Goal: Information Seeking & Learning: Learn about a topic

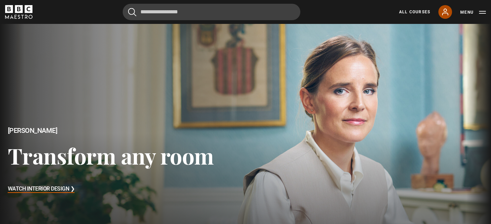
click at [443, 13] on icon at bounding box center [445, 12] width 5 height 6
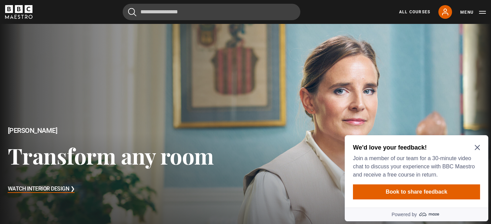
click at [477, 145] on icon "Close Maze Prompt" at bounding box center [477, 147] width 5 height 5
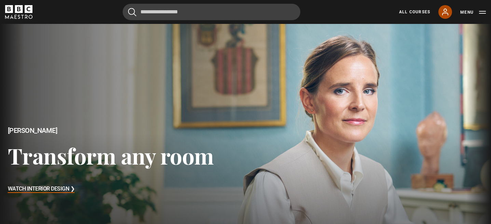
click at [449, 10] on icon at bounding box center [445, 12] width 8 height 8
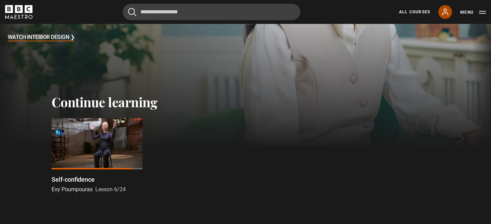
scroll to position [154, 0]
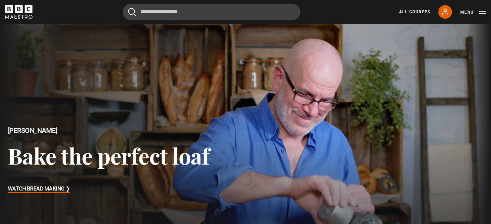
scroll to position [183, 0]
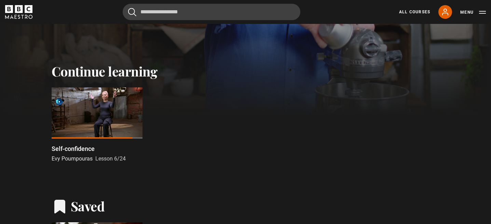
click at [91, 102] on div at bounding box center [97, 112] width 91 height 51
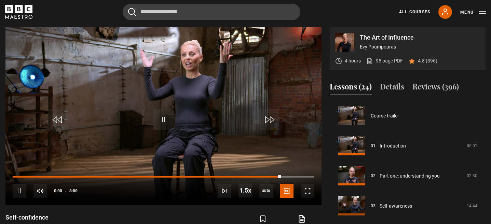
scroll to position [150, 0]
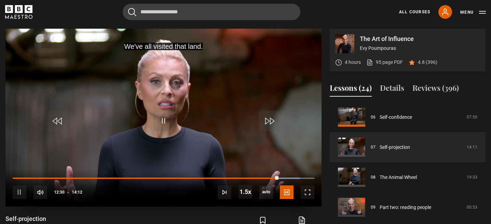
scroll to position [280, 0]
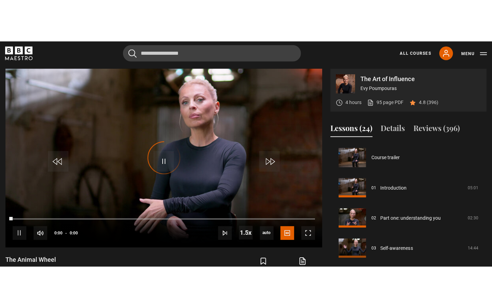
scroll to position [211, 0]
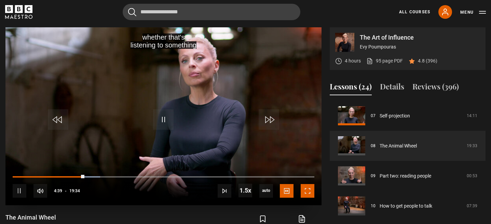
click at [308, 189] on span "Video Player" at bounding box center [308, 191] width 14 height 14
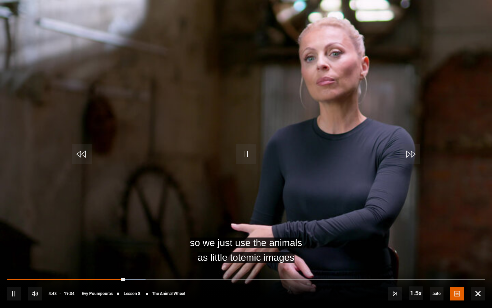
click at [118, 224] on div "10s Skip Back 10 seconds Pause 10s Skip Forward 10 seconds Loaded : 28.99% 04:3…" at bounding box center [246, 289] width 492 height 38
click at [118, 224] on div "10s Skip Back 10 seconds Pause 10s Skip Forward 10 seconds Loaded : 29.84% 04:3…" at bounding box center [246, 289] width 492 height 38
click at [119, 224] on div "10s Skip Back 10 seconds Pause 10s Skip Forward 10 seconds Loaded : 30.27% 04:3…" at bounding box center [246, 289] width 492 height 38
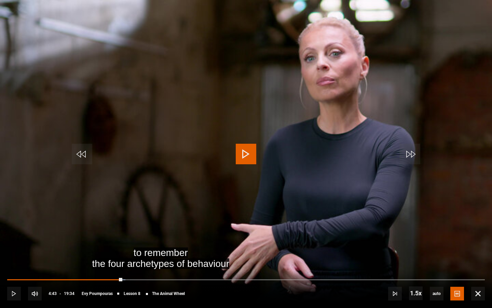
drag, startPoint x: 124, startPoint y: 278, endPoint x: 119, endPoint y: 278, distance: 5.1
click at [119, 224] on div "04:36" at bounding box center [64, 279] width 115 height 1
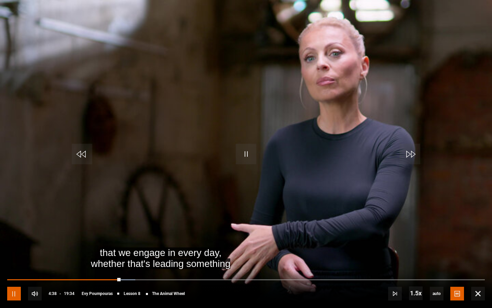
click at [14, 224] on span "Video Player" at bounding box center [14, 293] width 14 height 14
click at [244, 161] on span "Video Player" at bounding box center [246, 154] width 21 height 21
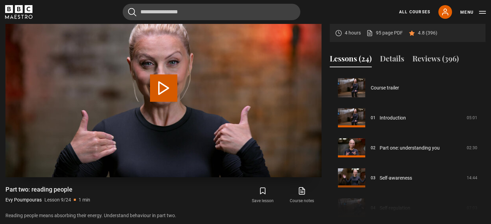
scroll to position [241, 0]
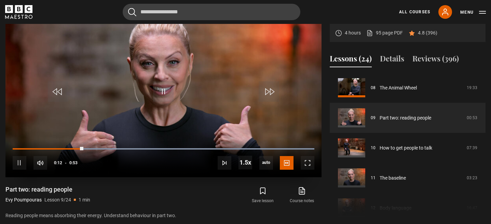
click at [255, 144] on div "10s Skip Back 10 seconds Pause 10s Skip Forward 10 seconds Loaded : 100.00% 0:4…" at bounding box center [163, 158] width 316 height 38
click at [247, 142] on span "1x" at bounding box center [246, 142] width 5 height 5
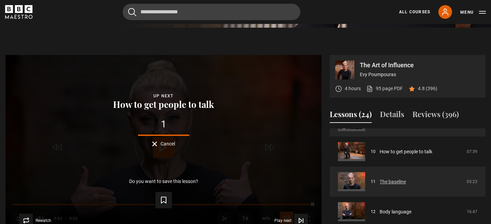
scroll to position [292, 0]
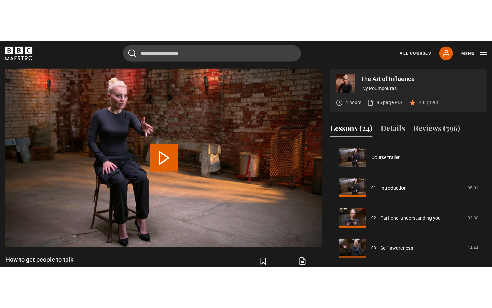
scroll to position [271, 0]
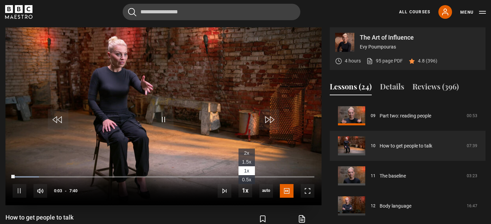
click at [250, 164] on span "1.5x" at bounding box center [246, 161] width 9 height 5
click at [306, 191] on span "Video Player" at bounding box center [308, 191] width 14 height 14
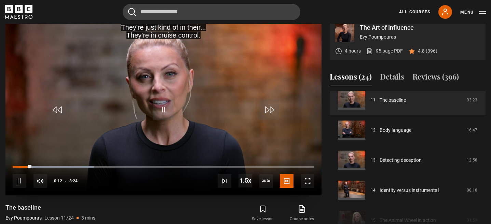
scroll to position [282, 0]
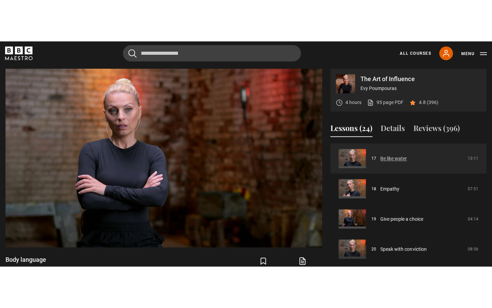
scroll to position [528, 0]
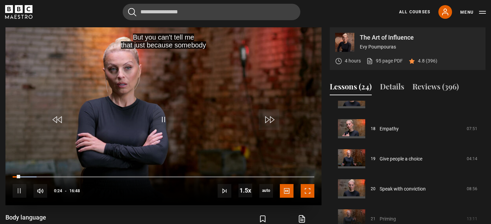
click at [307, 188] on span "Video Player" at bounding box center [308, 191] width 14 height 14
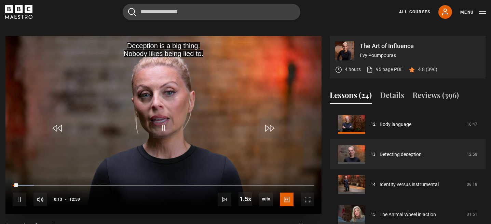
scroll to position [278, 0]
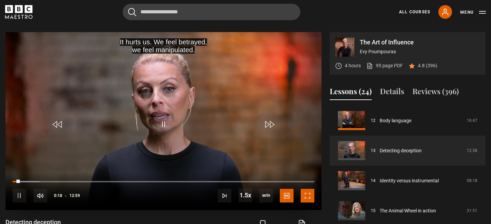
click at [309, 192] on span "Video Player" at bounding box center [308, 196] width 14 height 14
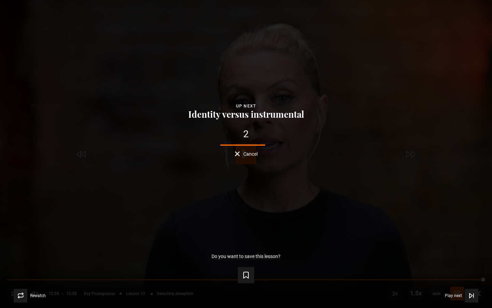
click at [250, 154] on span "Cancel" at bounding box center [250, 153] width 14 height 5
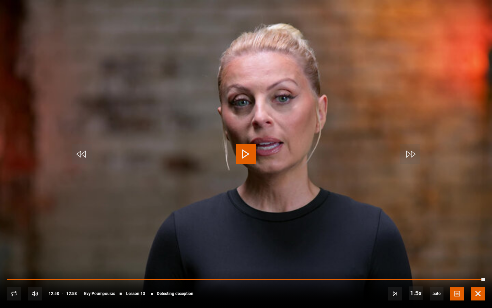
click at [480, 224] on span "Video Player" at bounding box center [478, 293] width 14 height 14
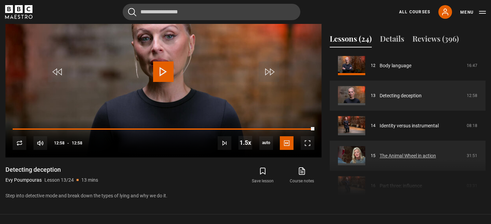
scroll to position [359, 0]
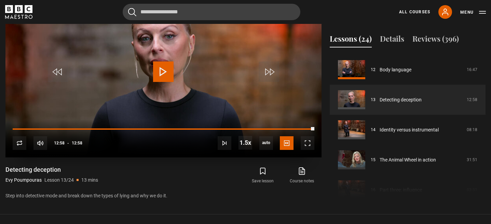
click at [149, 127] on div "10s Skip Back 10 seconds Play 10s Skip Forward 10 seconds Loaded : 100.00% 06:1…" at bounding box center [163, 139] width 316 height 38
click at [136, 128] on div "10s Skip Back 10 seconds Play 10s Skip Forward 10 seconds Loaded : 100.00% 05:1…" at bounding box center [163, 139] width 316 height 38
click at [133, 130] on div "10s Skip Back 10 seconds Play 10s Skip Forward 10 seconds Loaded : 100.00% 05:1…" at bounding box center [163, 139] width 316 height 38
click at [131, 127] on div "10s Skip Back 10 seconds Play 10s Skip Forward 10 seconds Loaded : 100.00% 05:0…" at bounding box center [163, 139] width 316 height 38
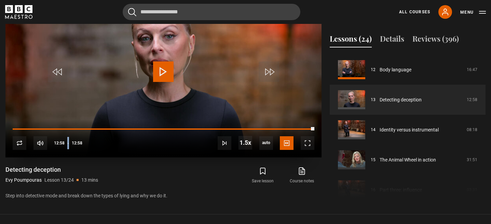
click at [131, 127] on div "10s Skip Back 10 seconds Play 10s Skip Forward 10 seconds Loaded : 100.00% 05:0…" at bounding box center [163, 139] width 316 height 38
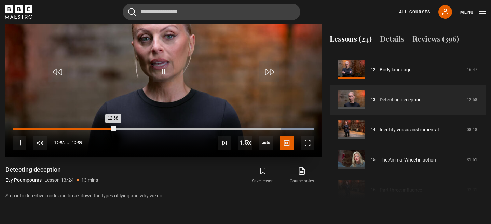
click at [115, 129] on div "Loaded : 100.00% 04:24 12:58" at bounding box center [164, 129] width 302 height 2
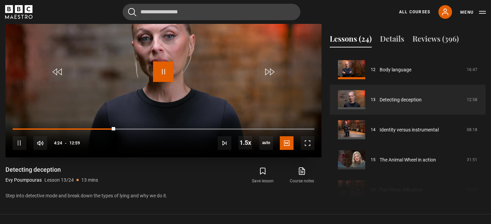
click at [166, 72] on span "Video Player" at bounding box center [163, 72] width 21 height 21
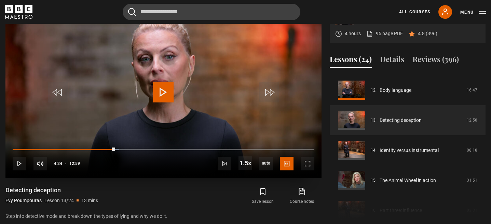
click at [163, 98] on span "Video Player" at bounding box center [163, 92] width 21 height 21
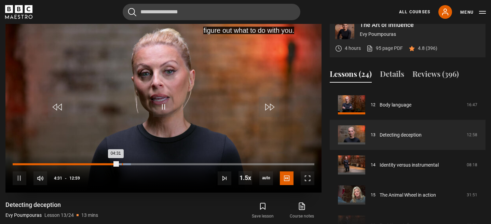
scroll to position [275, 0]
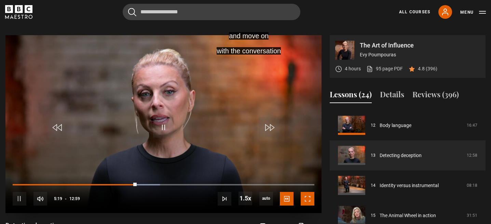
click at [309, 201] on span "Video Player" at bounding box center [308, 199] width 14 height 14
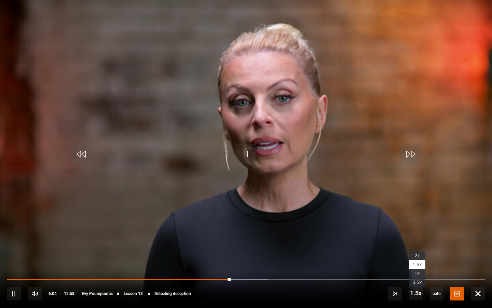
click at [416, 224] on span "2x" at bounding box center [417, 255] width 5 height 5
click at [416, 224] on span "1.5x" at bounding box center [417, 263] width 9 height 5
click at [409, 224] on span "Video Player" at bounding box center [416, 293] width 14 height 14
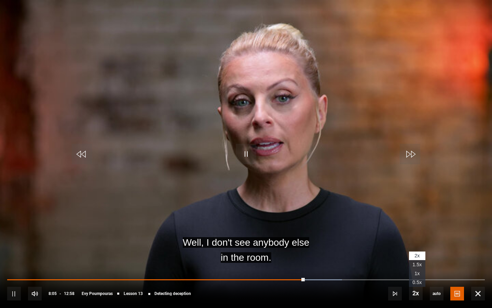
click at [418, 224] on span "1.5x" at bounding box center [417, 263] width 9 height 5
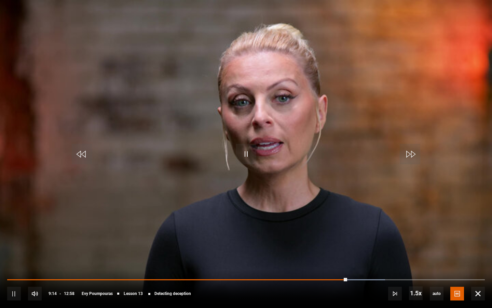
click at [154, 224] on div "10s Skip Back 10 seconds Pause 10s Skip Forward 10 seconds Loaded : 79.11% 04:0…" at bounding box center [246, 289] width 492 height 38
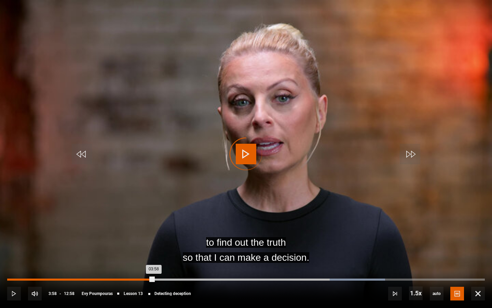
click at [154, 224] on div "Loaded : 79.11% 03:58 03:58" at bounding box center [246, 279] width 478 height 2
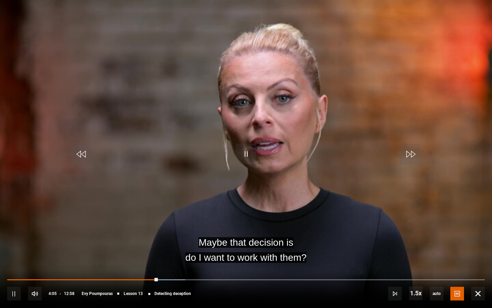
click at [162, 224] on div "10s Skip Back 10 seconds Pause 10s Skip Forward 10 seconds Loaded : 37.30% 04:0…" at bounding box center [246, 289] width 492 height 38
click at [479, 224] on span "Video Player" at bounding box center [478, 293] width 14 height 14
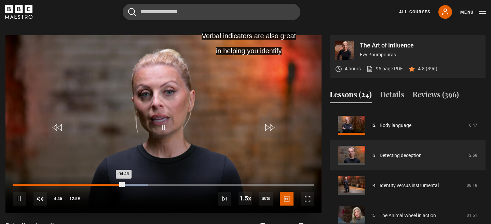
click at [47, 184] on div "Loaded : 44.95% 01:25 04:46" at bounding box center [164, 185] width 302 height 2
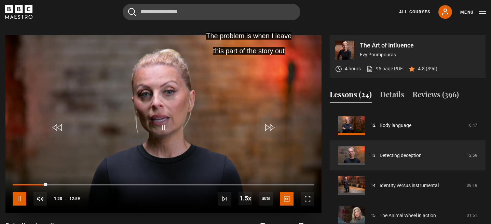
click at [19, 198] on span "Video Player" at bounding box center [20, 199] width 14 height 14
